Goal: Task Accomplishment & Management: Complete application form

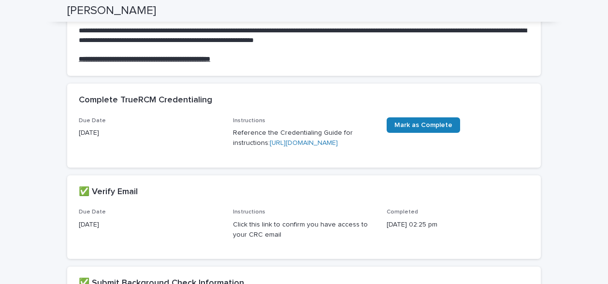
scroll to position [122, 0]
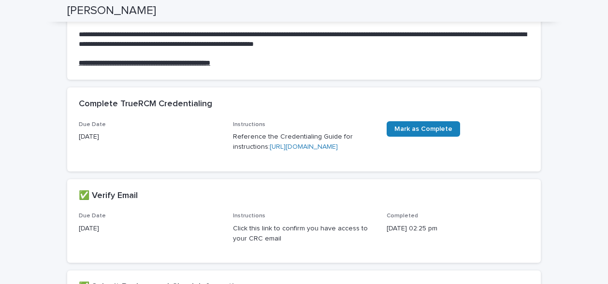
click at [309, 150] on link "[URL][DOMAIN_NAME]" at bounding box center [304, 146] width 68 height 7
click at [284, 152] on p "Reference the Credentialing Guide for instructions: [URL][DOMAIN_NAME]" at bounding box center [304, 142] width 143 height 20
click at [274, 150] on link "[URL][DOMAIN_NAME]" at bounding box center [304, 146] width 68 height 7
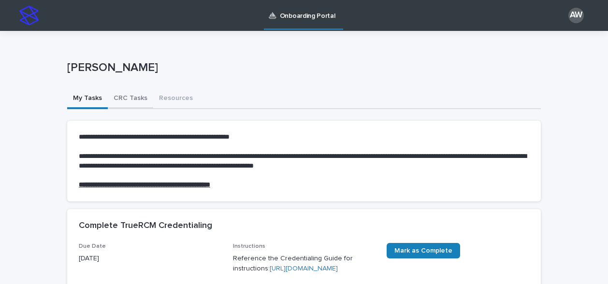
click at [130, 96] on button "CRC Tasks" at bounding box center [130, 99] width 45 height 20
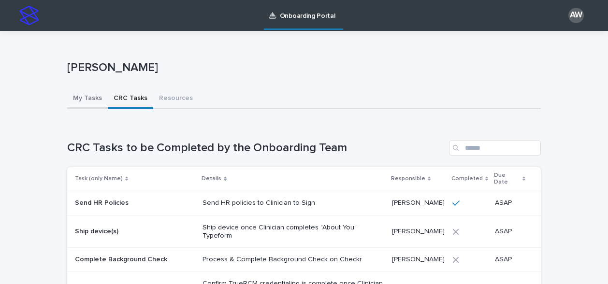
click at [91, 99] on button "My Tasks" at bounding box center [87, 99] width 41 height 20
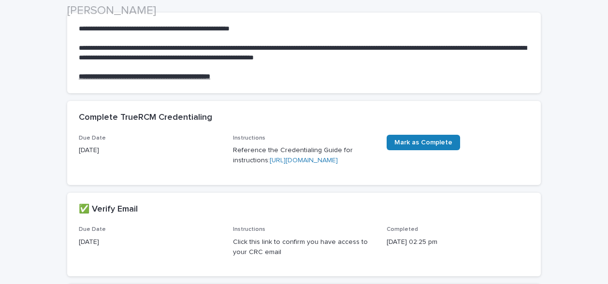
scroll to position [109, 0]
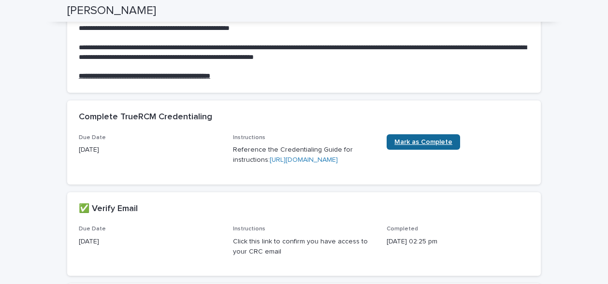
click at [386, 137] on link "Mark as Complete" at bounding box center [422, 141] width 73 height 15
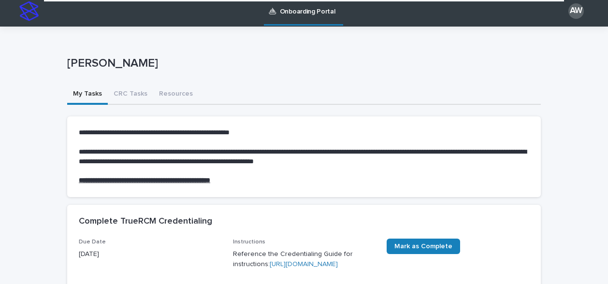
scroll to position [0, 0]
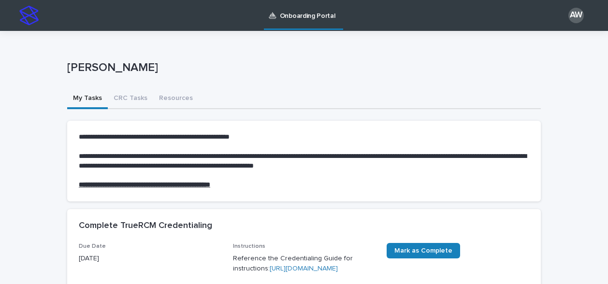
click at [86, 100] on button "My Tasks" at bounding box center [87, 99] width 41 height 20
click at [138, 100] on button "CRC Tasks" at bounding box center [130, 99] width 45 height 20
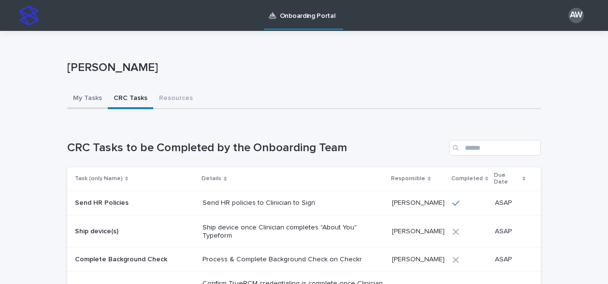
click at [90, 95] on button "My Tasks" at bounding box center [87, 99] width 41 height 20
